Goal: Task Accomplishment & Management: Use online tool/utility

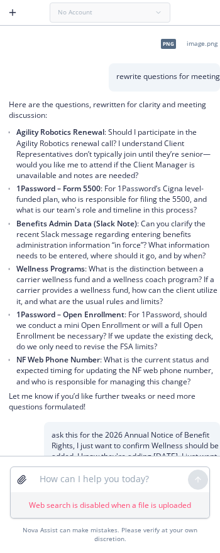
scroll to position [159, 0]
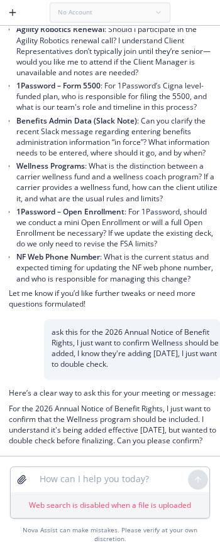
click at [115, 114] on li "Benefits Admin Data (Slack Note) : Can you clarify the recent Slack message reg…" at bounding box center [116, 137] width 201 height 46
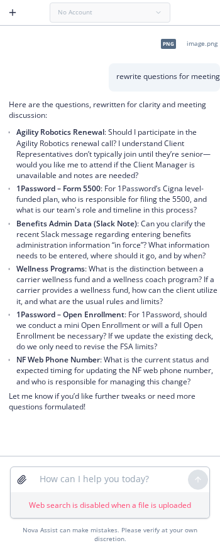
scroll to position [1, 0]
click at [96, 493] on textarea at bounding box center [110, 479] width 156 height 25
paste textarea "All flyers have been updated, please see attached flyer. I have also saved to sp"
type textarea "rewrite email All flyers have been updated, please see attached flyer. I have a…"
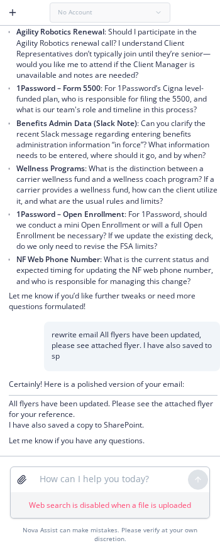
scroll to position [135, 0]
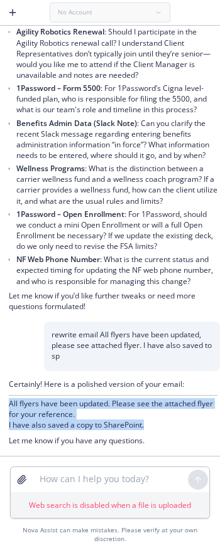
drag, startPoint x: 112, startPoint y: 432, endPoint x: 6, endPoint y: 415, distance: 107.3
click at [6, 415] on div "Certainly! Here is a polished version of your email: All flyers have been updat…" at bounding box center [110, 413] width 220 height 85
copy p "All flyers have been updated. Please see the attached flyer for your reference.…"
